Goal: Task Accomplishment & Management: Manage account settings

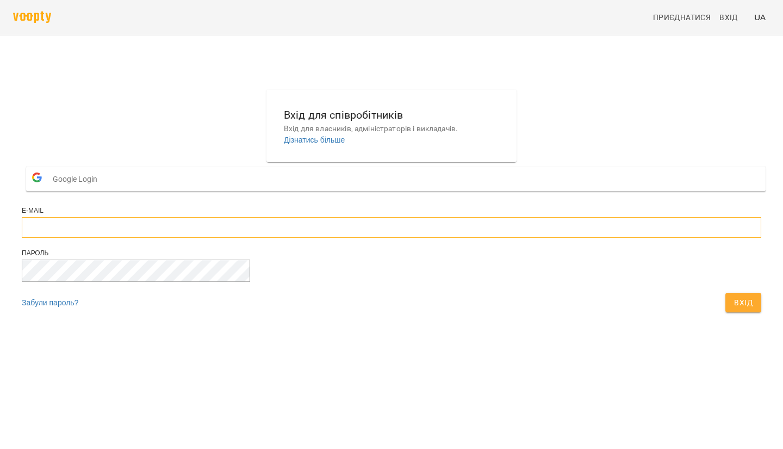
type input "**********"
click at [726, 312] on button "Вхід" at bounding box center [744, 303] width 36 height 20
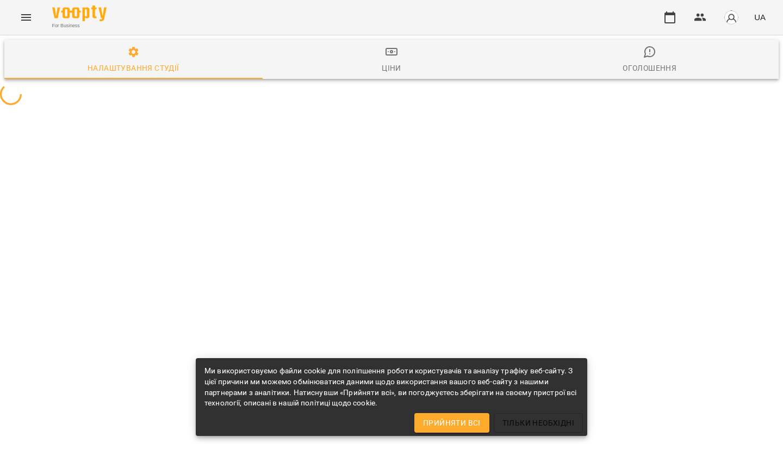
select select "**"
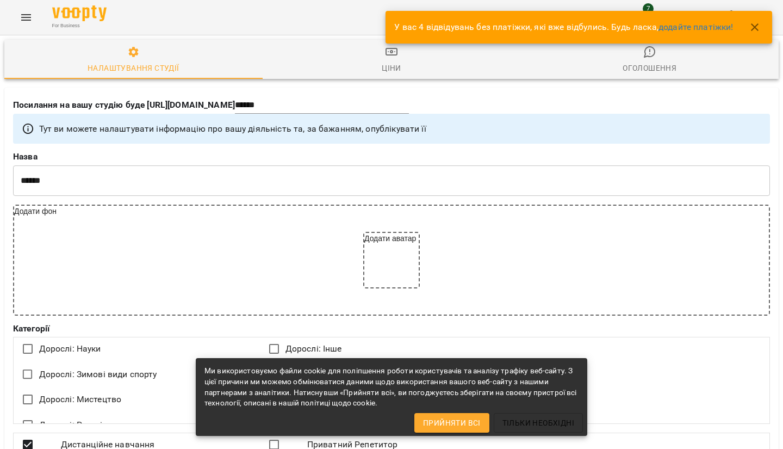
click at [755, 21] on icon "button" at bounding box center [754, 27] width 13 height 13
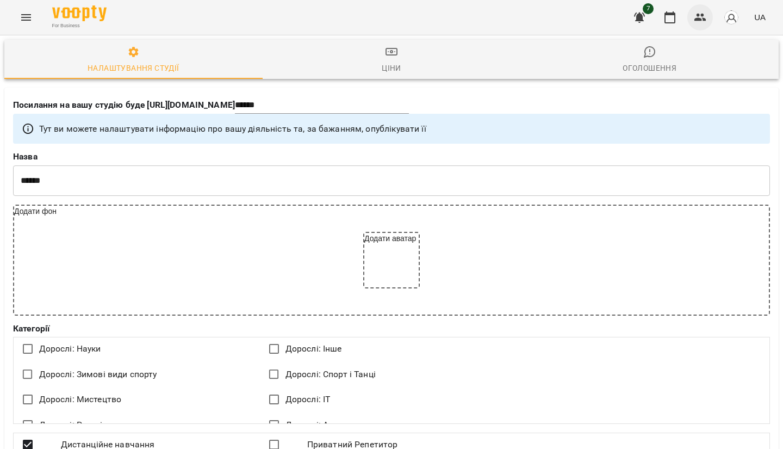
click at [695, 19] on icon "button" at bounding box center [700, 17] width 13 height 13
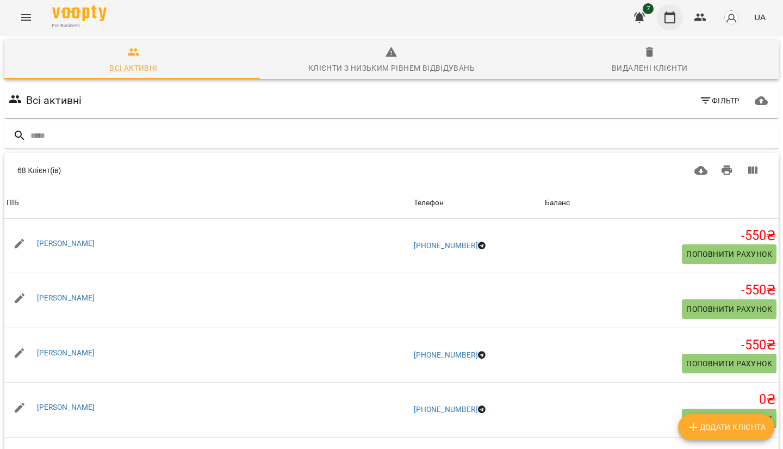
click at [676, 13] on icon "button" at bounding box center [670, 17] width 11 height 12
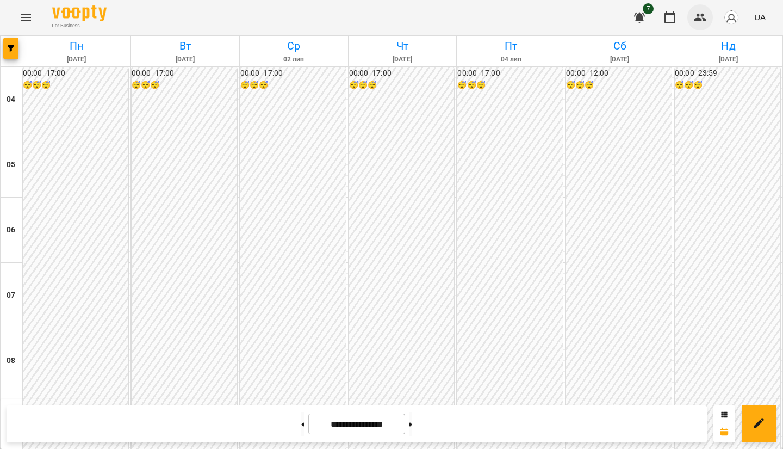
click at [699, 18] on icon "button" at bounding box center [701, 18] width 12 height 8
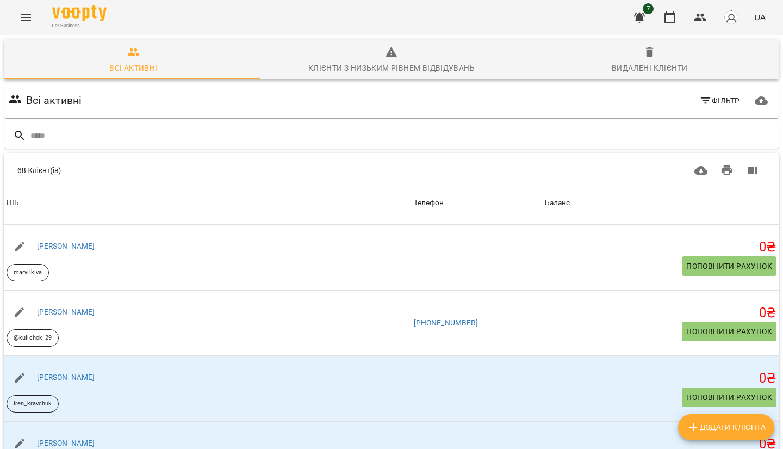
scroll to position [272, 0]
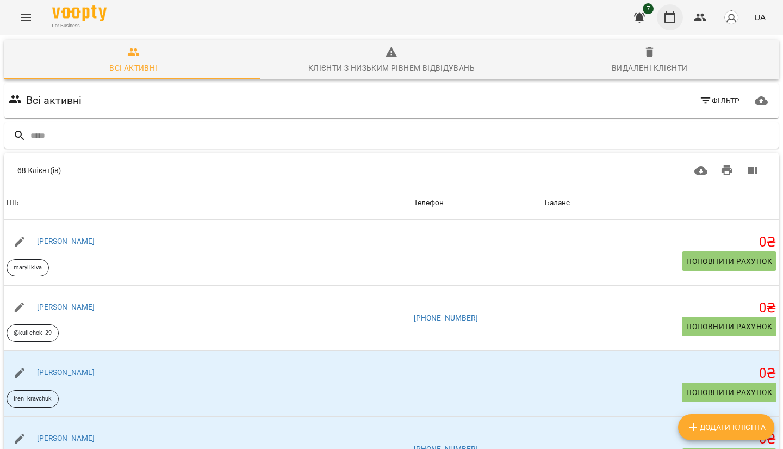
click at [679, 18] on button "button" at bounding box center [670, 17] width 26 height 26
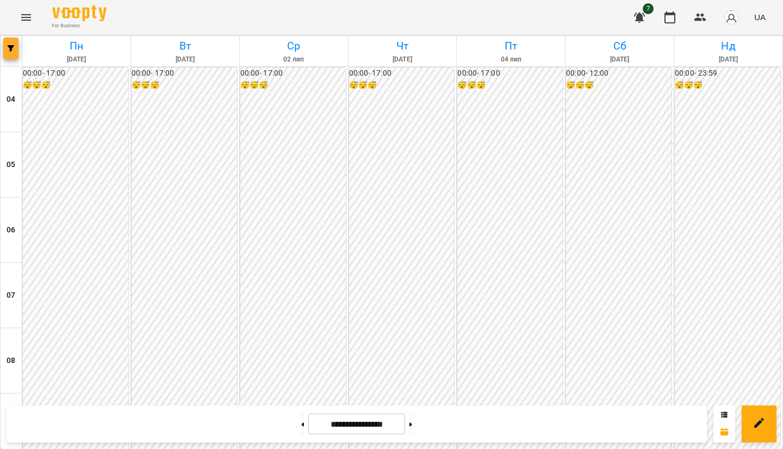
click at [16, 51] on span "button" at bounding box center [10, 48] width 15 height 7
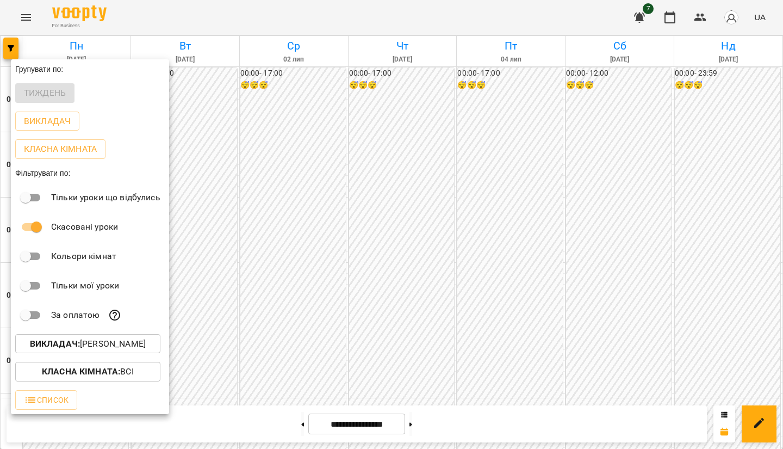
click at [77, 342] on p "Викладач : [PERSON_NAME]" at bounding box center [88, 343] width 116 height 13
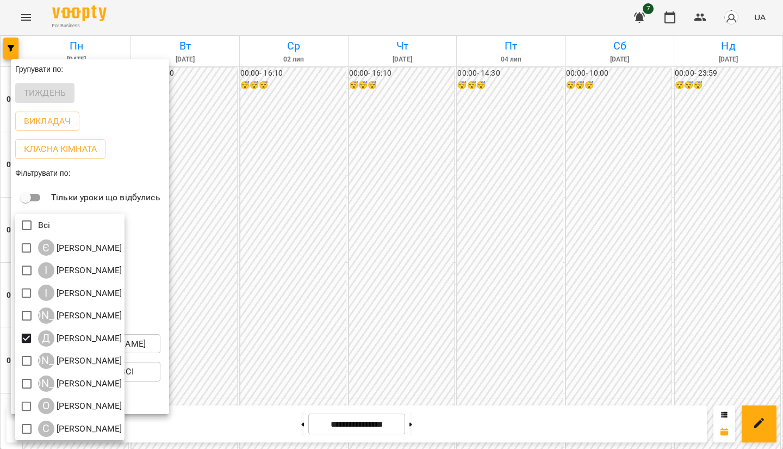
click at [422, 218] on div at bounding box center [391, 224] width 783 height 449
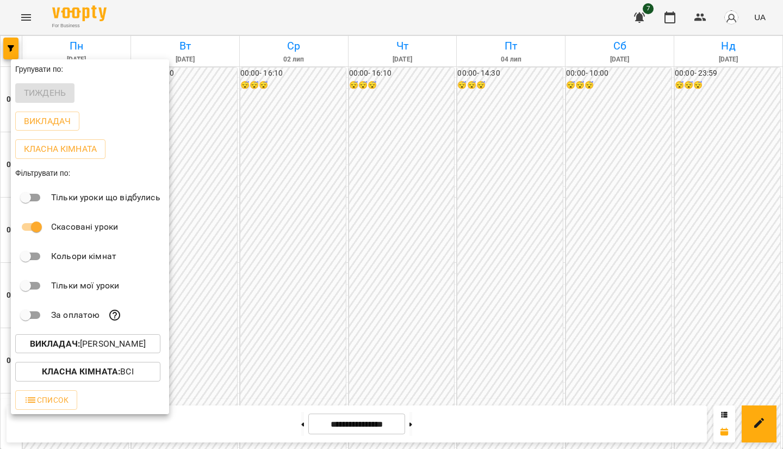
click at [422, 218] on div "Всі Є [PERSON_NAME] І [PERSON_NAME] І [PERSON_NAME] А [PERSON_NAME] Д [PERSON_N…" at bounding box center [391, 224] width 783 height 449
click at [422, 218] on div at bounding box center [391, 224] width 783 height 449
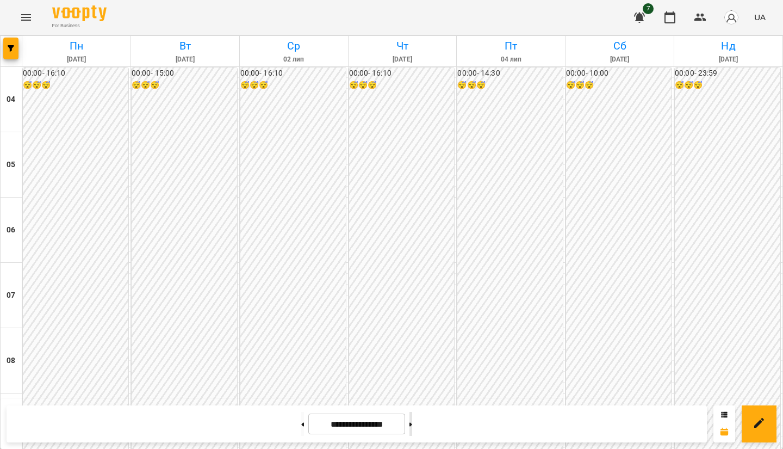
scroll to position [906, 0]
click at [412, 423] on button at bounding box center [411, 424] width 3 height 24
click at [412, 424] on button at bounding box center [411, 424] width 3 height 24
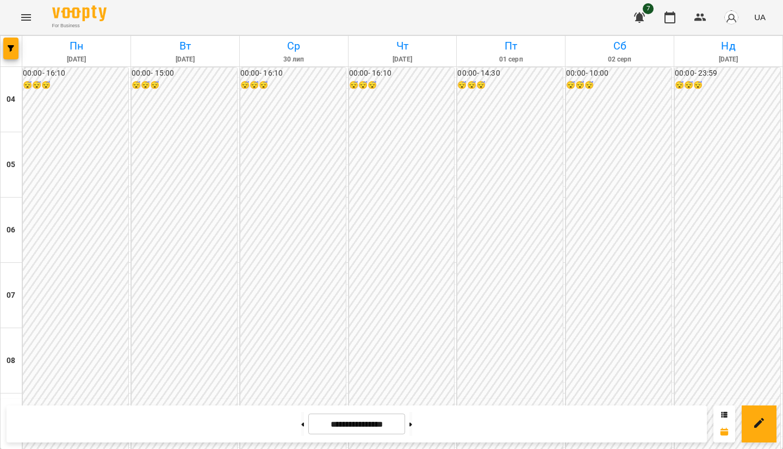
scroll to position [852, 0]
click at [412, 422] on button at bounding box center [411, 424] width 3 height 24
click at [412, 421] on button at bounding box center [411, 424] width 3 height 24
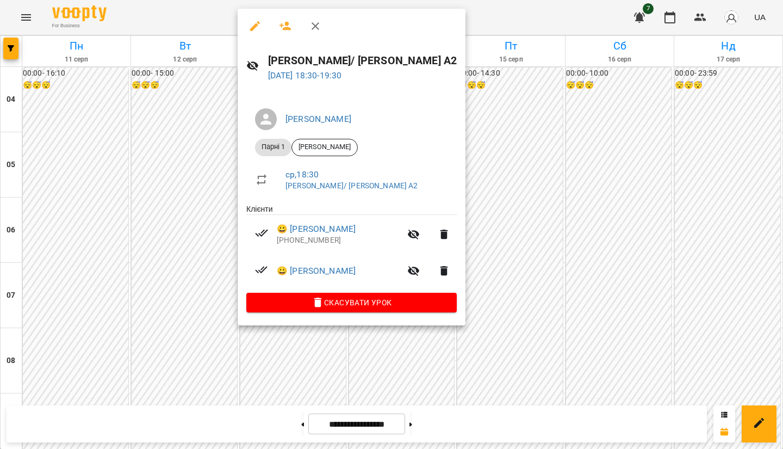
click at [663, 230] on div at bounding box center [391, 224] width 783 height 449
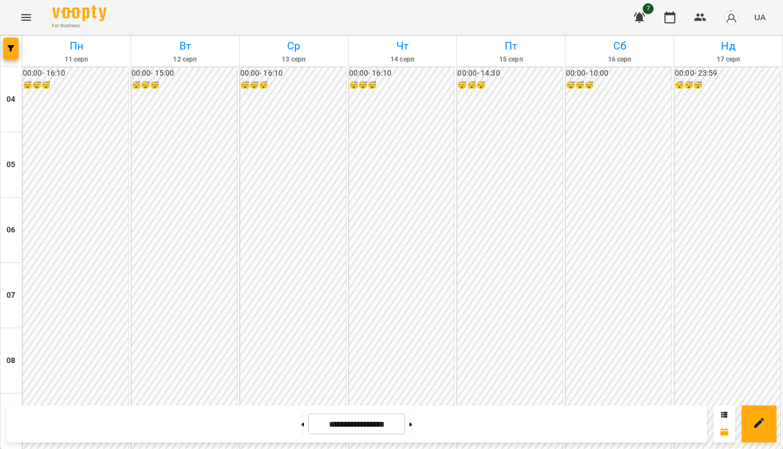
scroll to position [580, 0]
click at [412, 428] on button at bounding box center [411, 424] width 3 height 24
click at [301, 420] on button at bounding box center [302, 424] width 3 height 24
type input "**********"
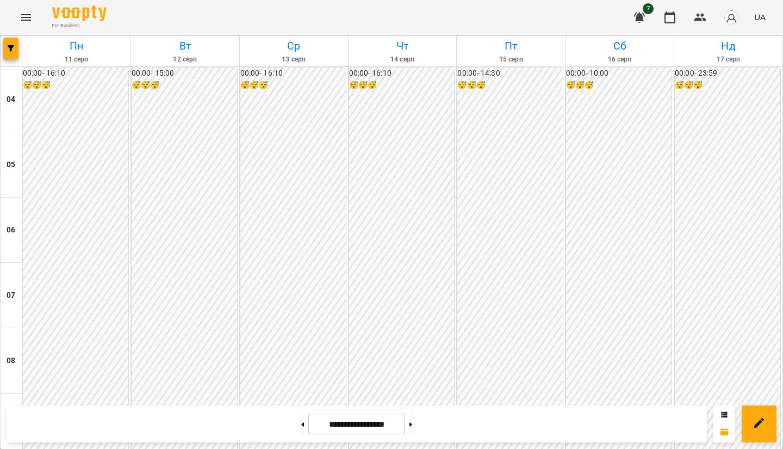
scroll to position [906, 0]
